Goal: Transaction & Acquisition: Download file/media

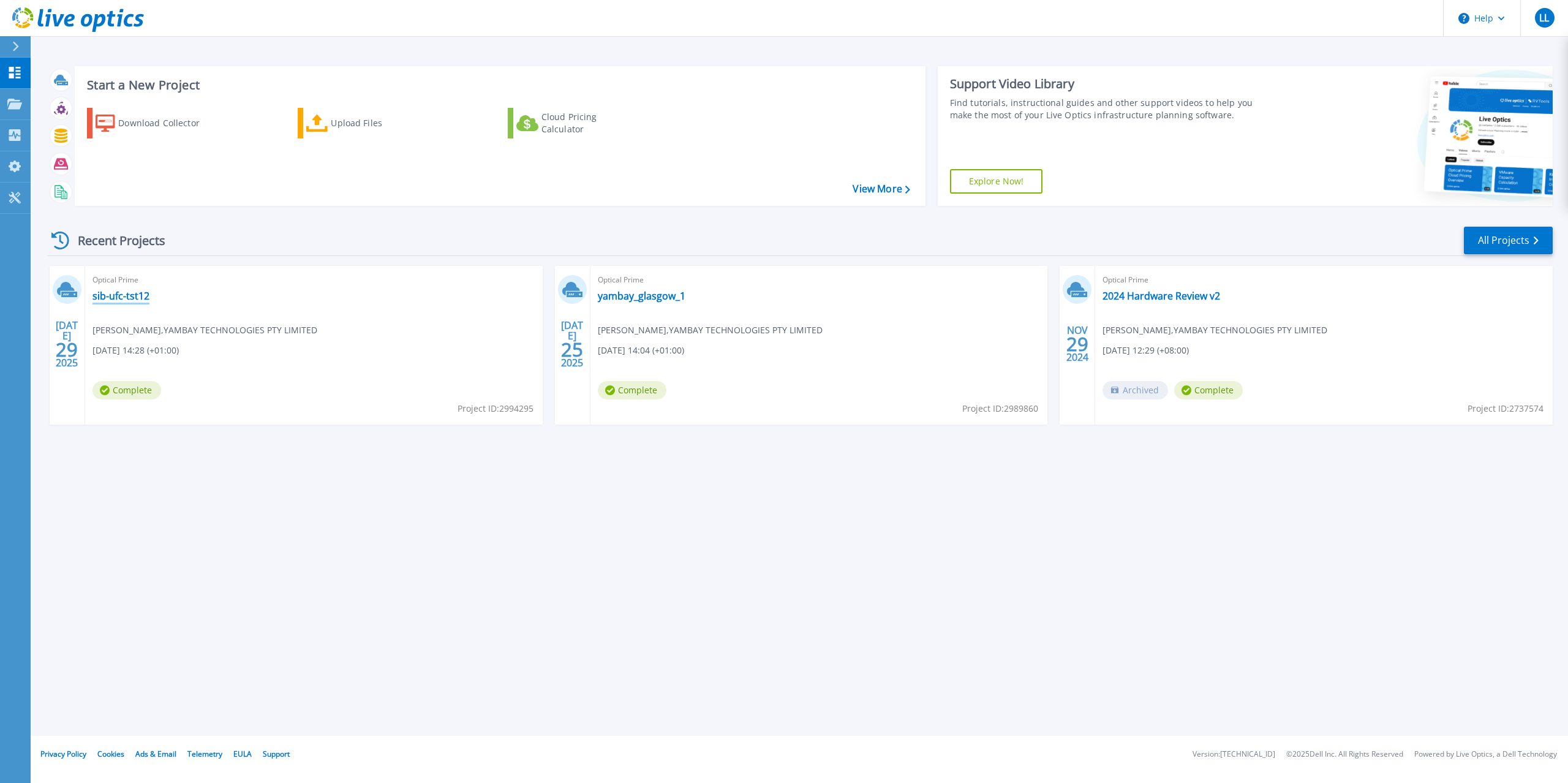
click at [114, 297] on link "sib-ufc-tst12" at bounding box center [121, 295] width 57 height 12
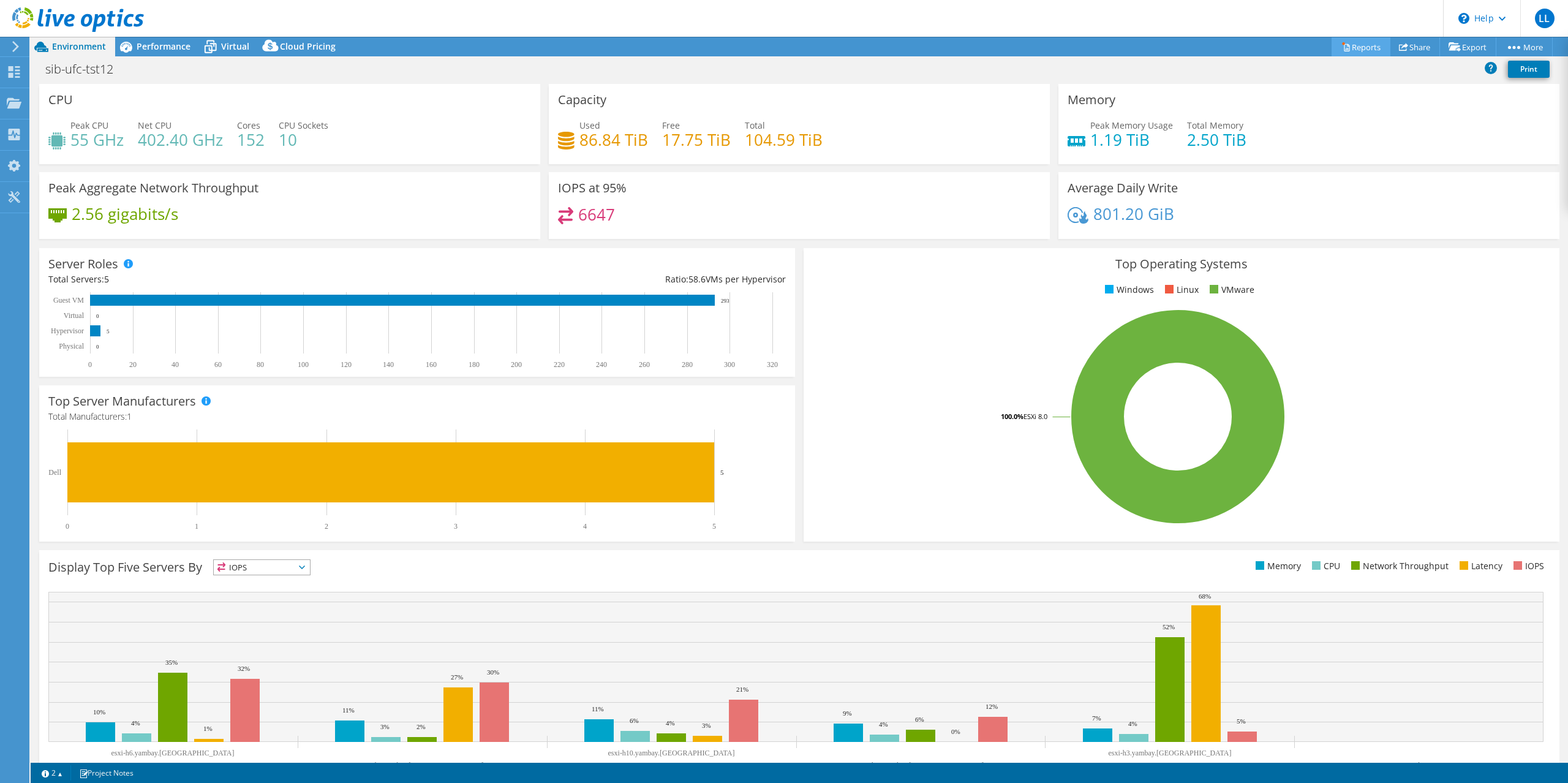
click at [1359, 45] on link "Reports" at bounding box center [1361, 47] width 59 height 19
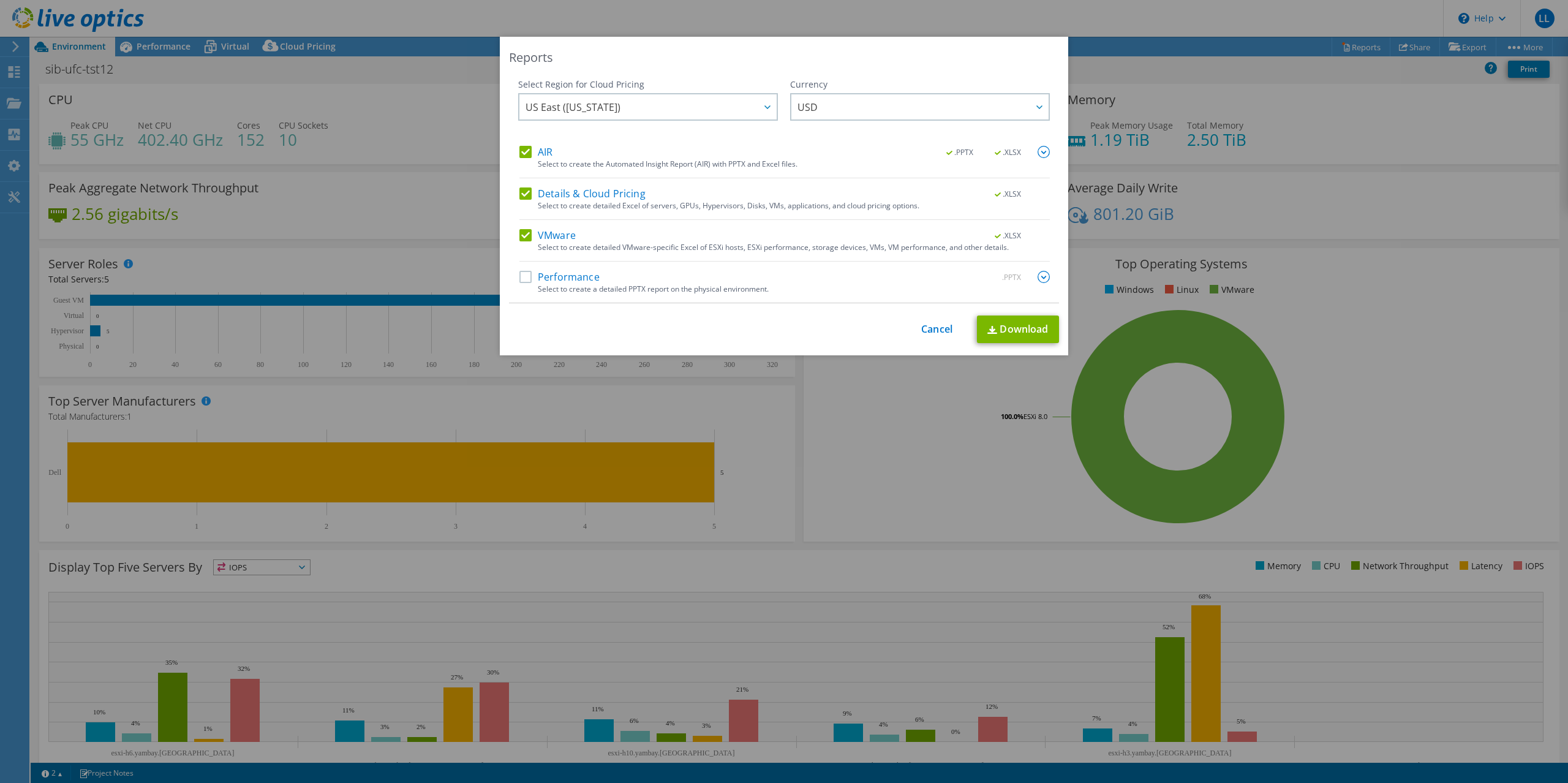
click at [525, 148] on label "AIR" at bounding box center [536, 152] width 33 height 12
click at [0, 0] on input "AIR" at bounding box center [0, 0] width 0 height 0
click at [525, 192] on label "Details & Cloud Pricing" at bounding box center [582, 193] width 126 height 12
click at [0, 0] on input "Details & Cloud Pricing" at bounding box center [0, 0] width 0 height 0
click at [990, 334] on img at bounding box center [993, 329] width 10 height 8
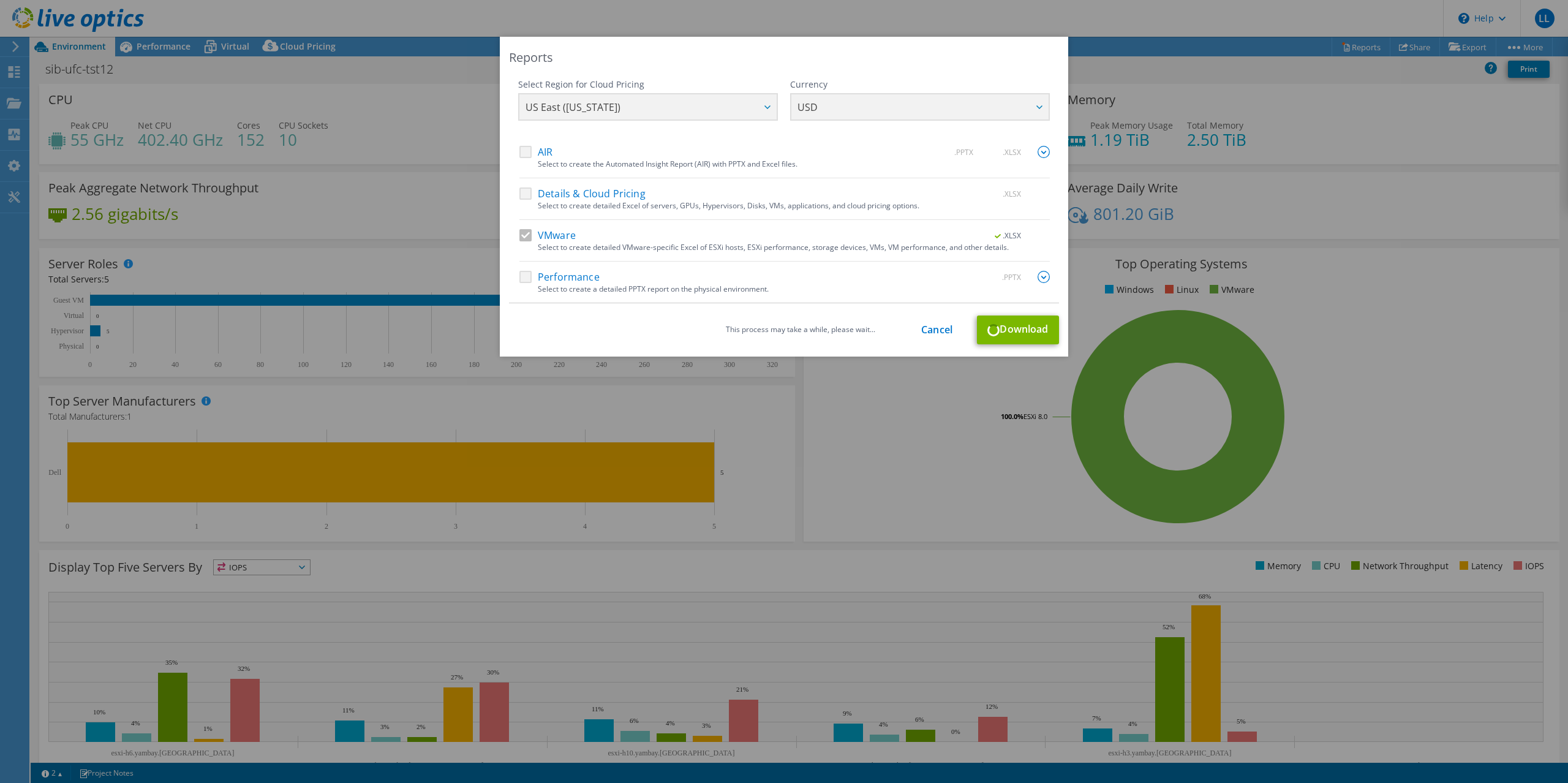
click at [1045, 152] on img at bounding box center [1043, 152] width 12 height 12
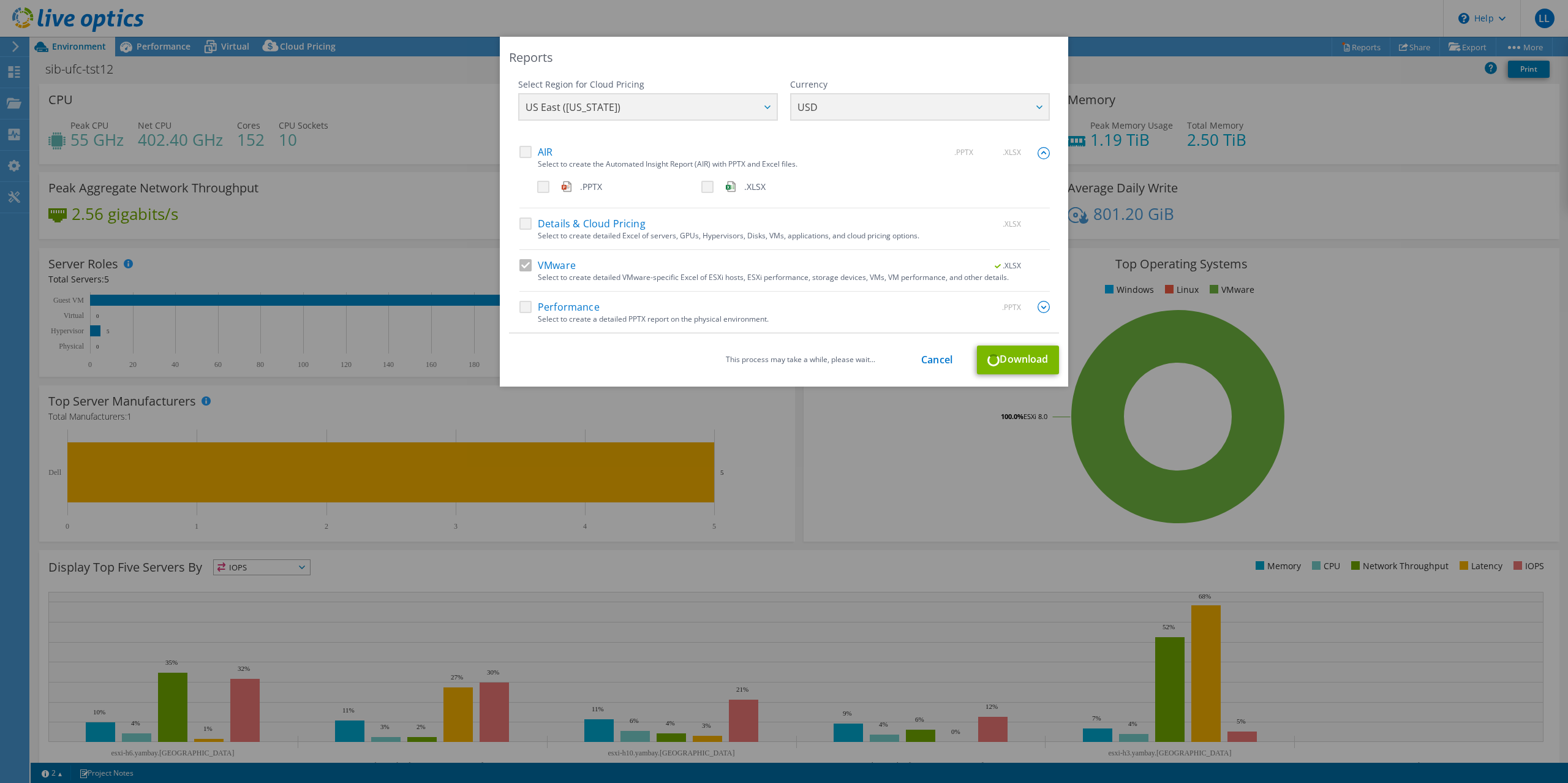
click at [1044, 152] on img at bounding box center [1043, 153] width 12 height 12
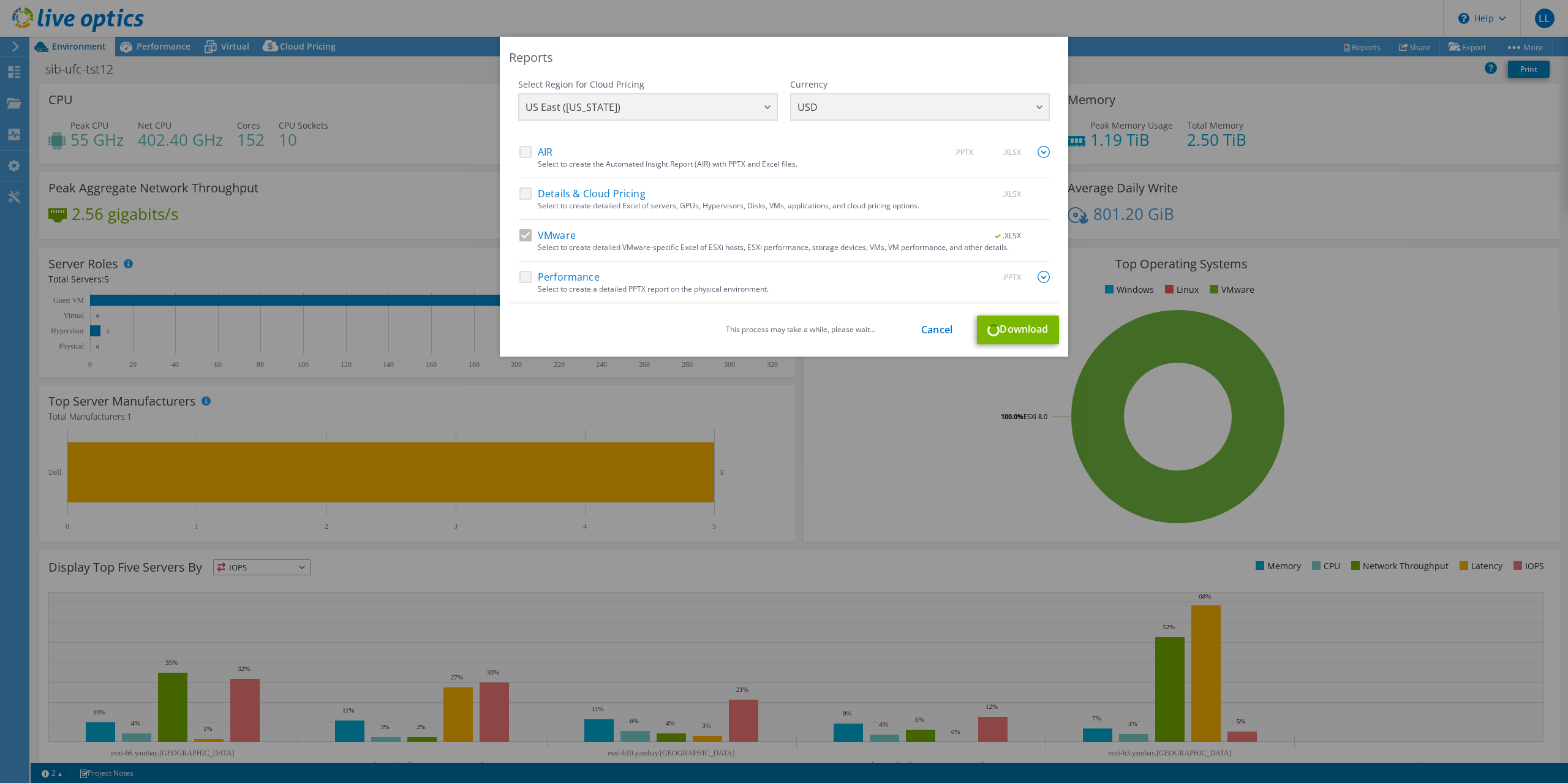
click at [8, 249] on div "Reports Select Region for Cloud Pricing Asia Pacific (Hong Kong) Asia Pacific (…" at bounding box center [784, 392] width 1568 height 709
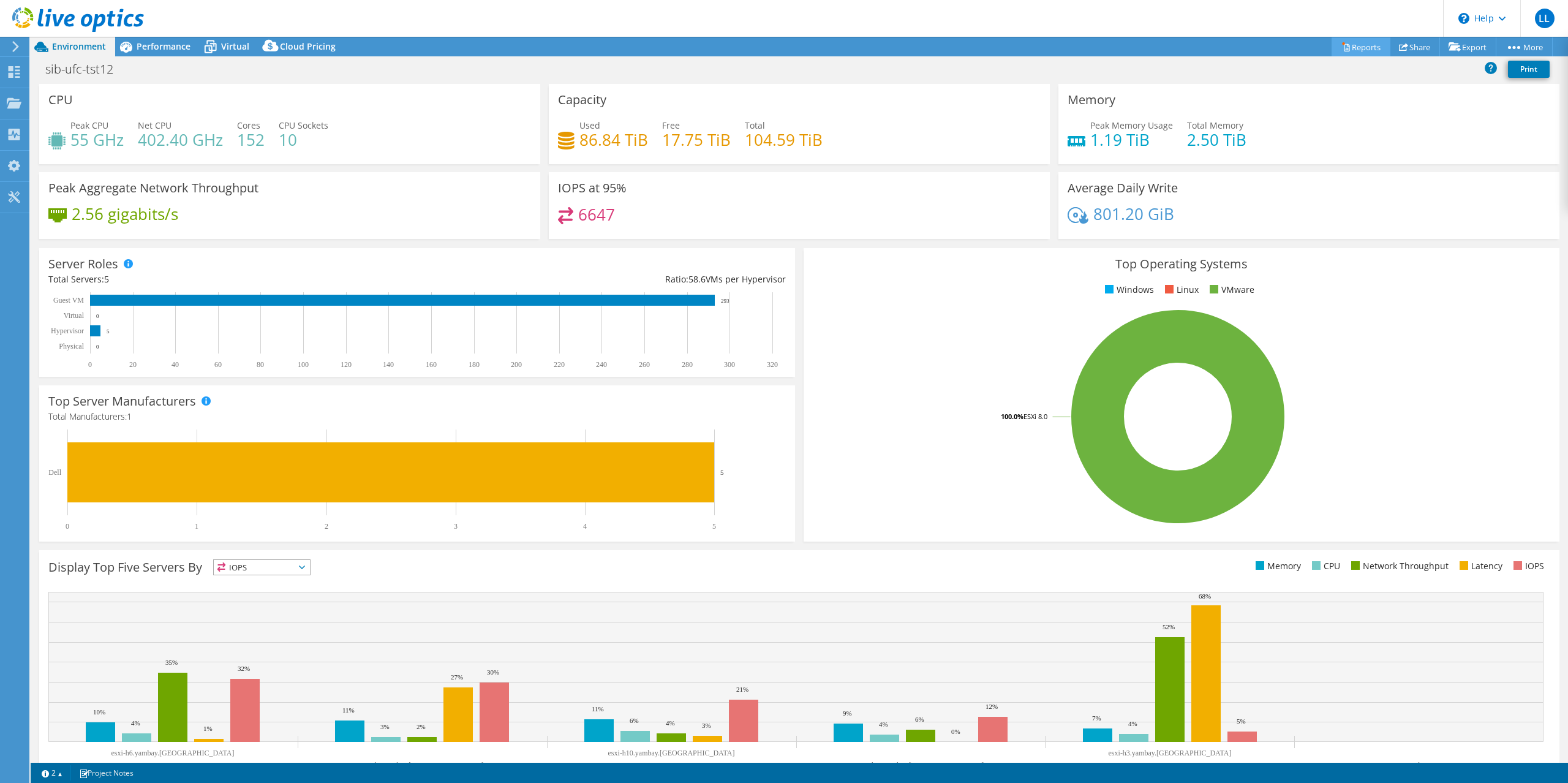
click at [1353, 48] on link "Reports" at bounding box center [1361, 47] width 59 height 19
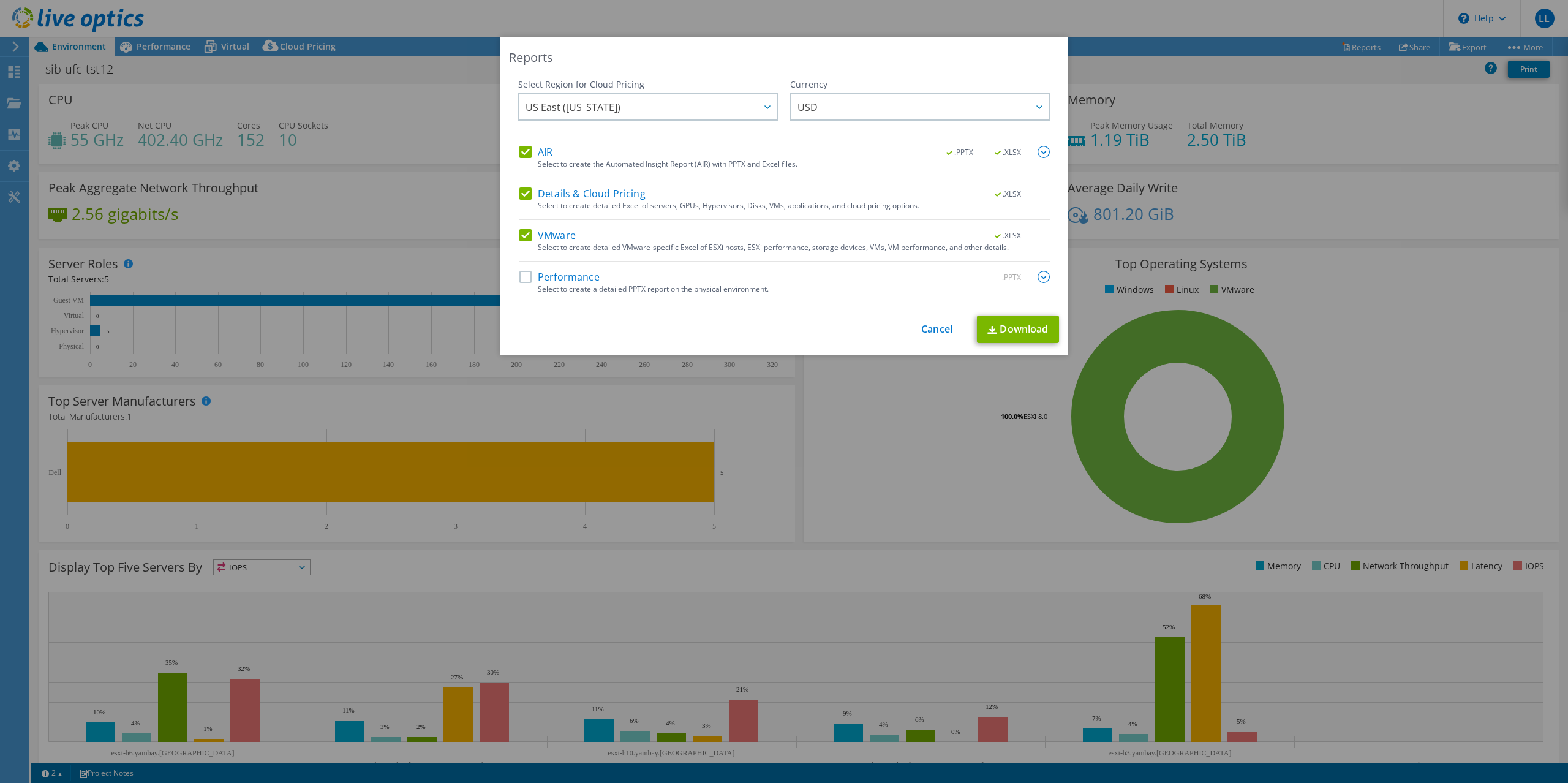
click at [525, 153] on label "AIR" at bounding box center [536, 152] width 33 height 12
click at [0, 0] on input "AIR" at bounding box center [0, 0] width 0 height 0
click at [528, 192] on label "Details & Cloud Pricing" at bounding box center [582, 193] width 126 height 12
click at [0, 0] on input "Details & Cloud Pricing" at bounding box center [0, 0] width 0 height 0
click at [1025, 336] on link "Download" at bounding box center [1017, 329] width 82 height 27
